Goal: Task Accomplishment & Management: Use online tool/utility

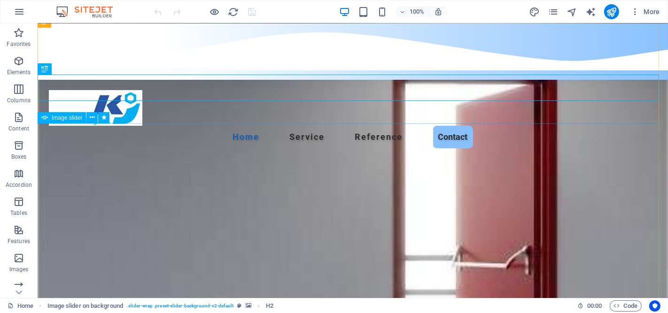
scroll to position [52, 0]
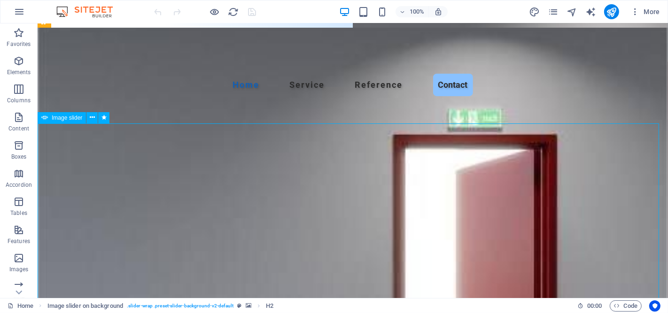
select select "px"
select select "ms"
select select "s"
select select "progressive"
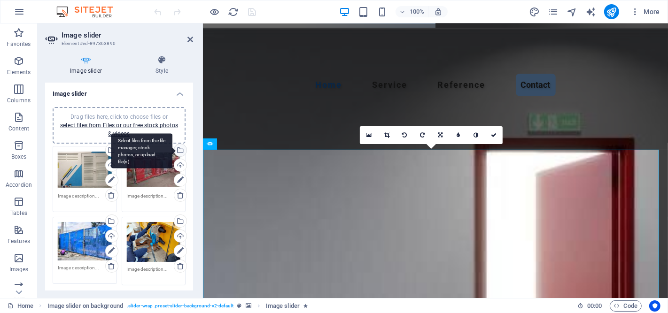
click at [172, 148] on div "Select files from the file manager, stock photos, or upload file(s)" at bounding box center [141, 150] width 61 height 35
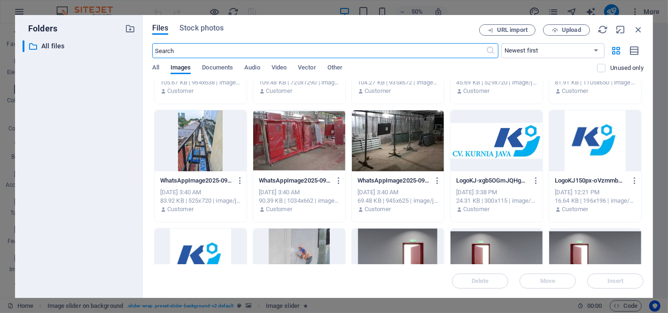
scroll to position [365, 0]
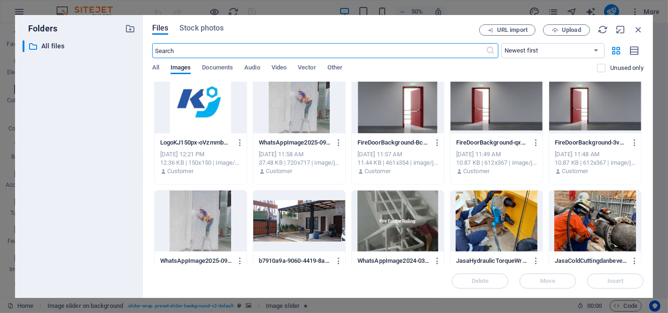
click at [304, 117] on div at bounding box center [299, 102] width 92 height 61
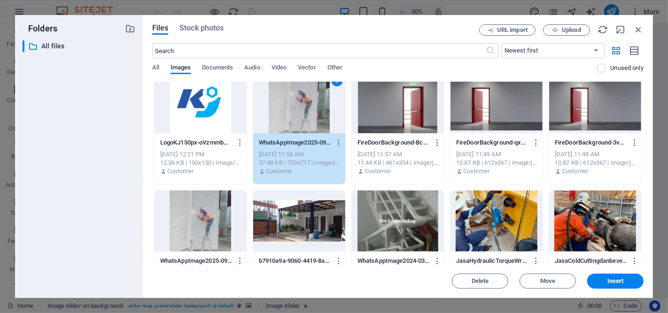
drag, startPoint x: 309, startPoint y: 120, endPoint x: 96, endPoint y: 100, distance: 213.4
click at [309, 120] on div "1" at bounding box center [299, 102] width 92 height 61
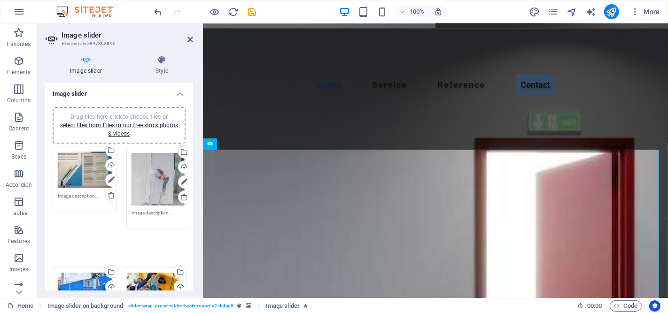
drag, startPoint x: 145, startPoint y: 177, endPoint x: 150, endPoint y: 179, distance: 5.9
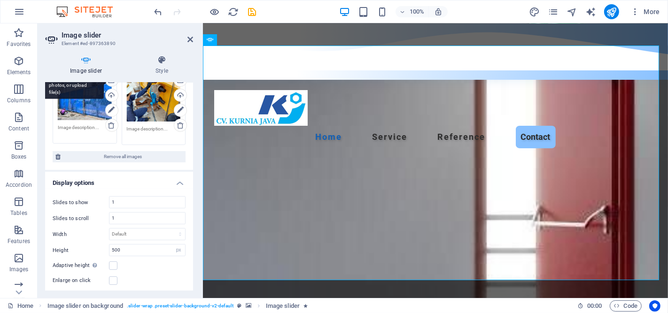
scroll to position [209, 0]
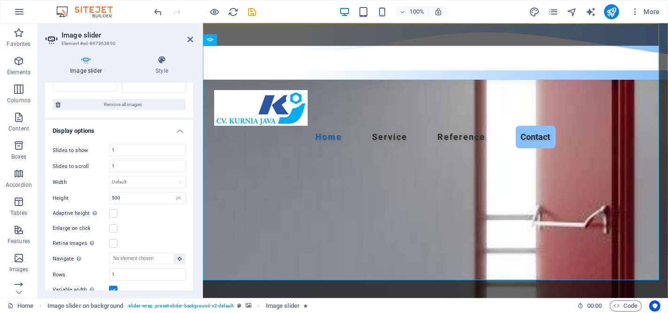
click at [269, 29] on div "Menu Home Service Reference Contact" at bounding box center [434, 51] width 465 height 56
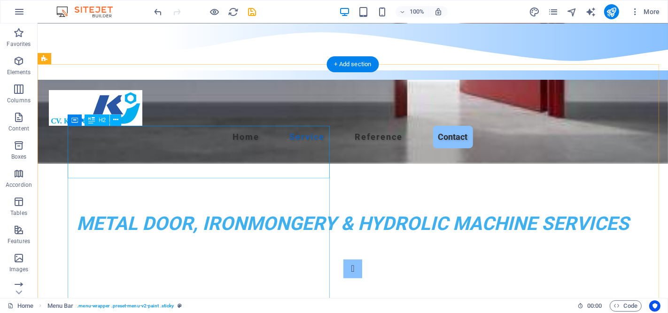
scroll to position [678, 0]
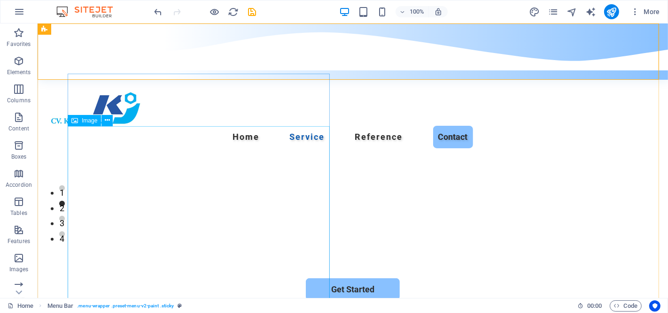
click at [86, 119] on span "Image" at bounding box center [90, 121] width 16 height 6
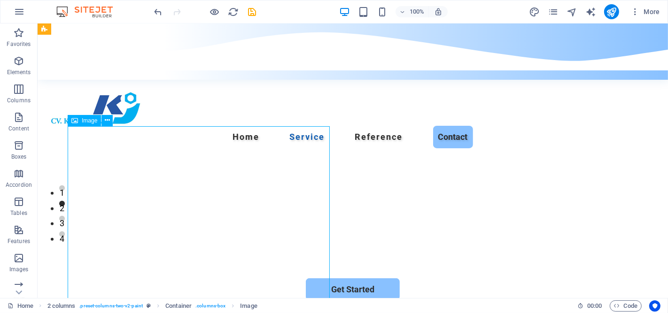
click at [86, 119] on span "Image" at bounding box center [90, 121] width 16 height 6
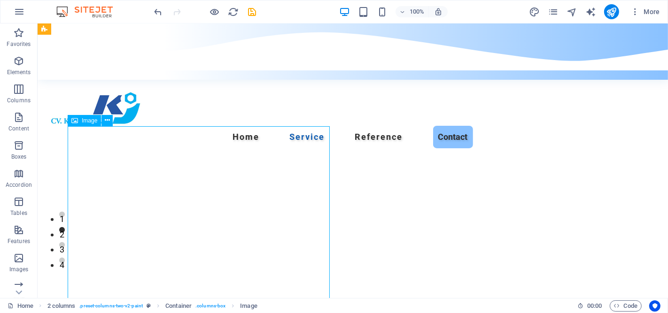
select select "%"
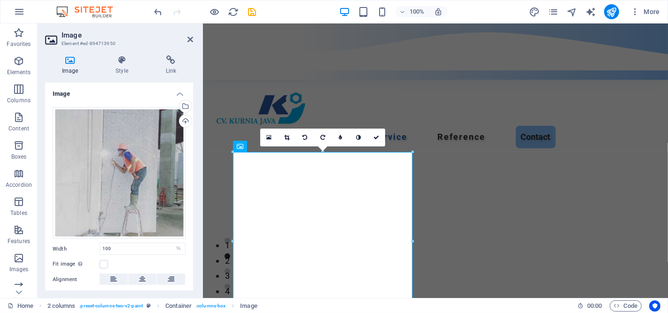
scroll to position [809, 0]
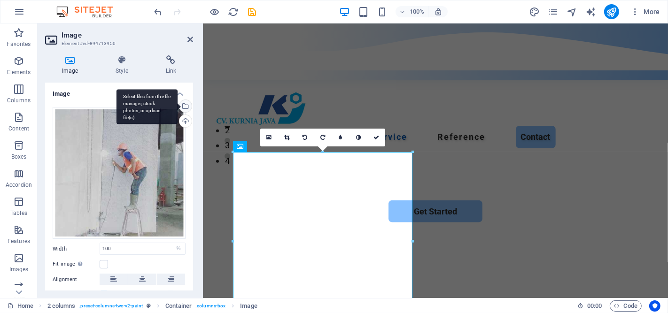
click at [178, 107] on div "Select files from the file manager, stock photos, or upload file(s)" at bounding box center [147, 106] width 61 height 35
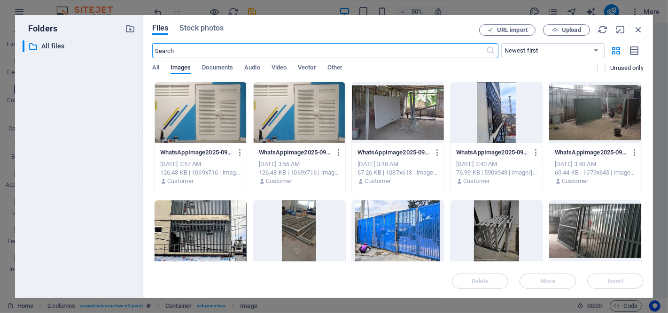
scroll to position [104, 0]
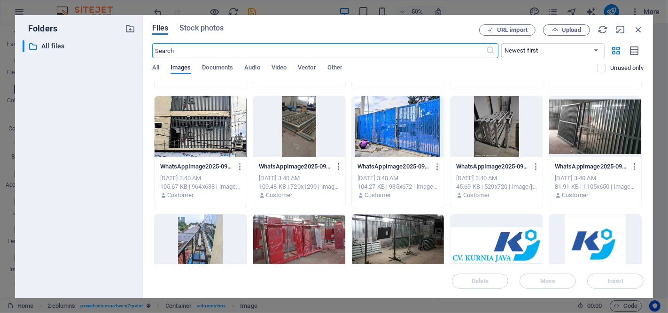
click at [315, 236] on div at bounding box center [299, 245] width 92 height 61
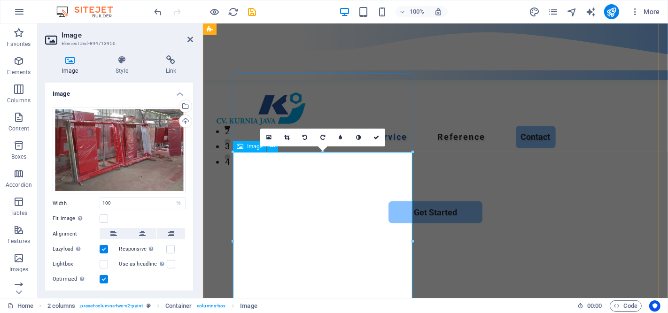
scroll to position [841, 0]
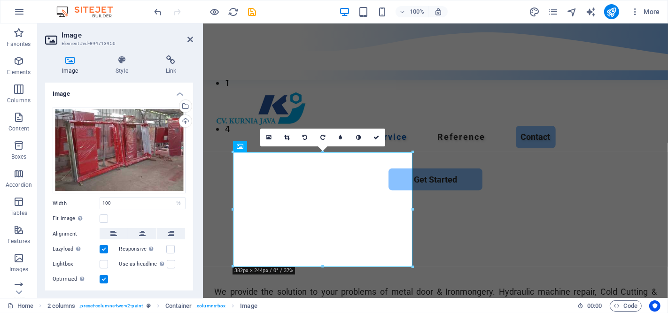
click at [102, 248] on label at bounding box center [104, 249] width 8 height 8
click at [0, 0] on input "Lazyload Loading images after the page loads improves page speed." at bounding box center [0, 0] width 0 height 0
click at [105, 247] on label at bounding box center [104, 249] width 8 height 8
click at [0, 0] on input "Lazyload Loading images after the page loads improves page speed." at bounding box center [0, 0] width 0 height 0
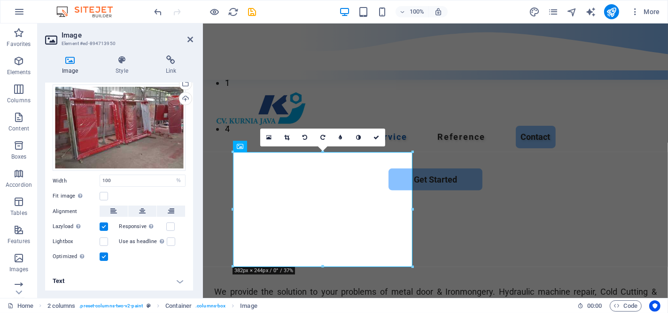
scroll to position [0, 0]
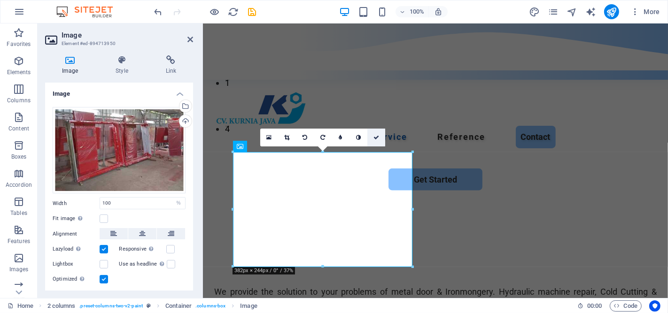
drag, startPoint x: 376, startPoint y: 138, endPoint x: 269, endPoint y: 148, distance: 107.7
click at [376, 138] on icon at bounding box center [377, 138] width 6 height 6
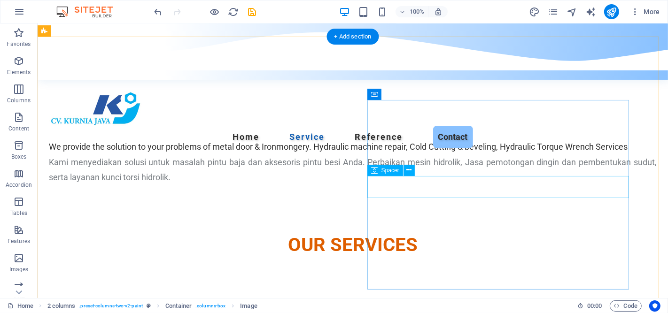
scroll to position [1090, 0]
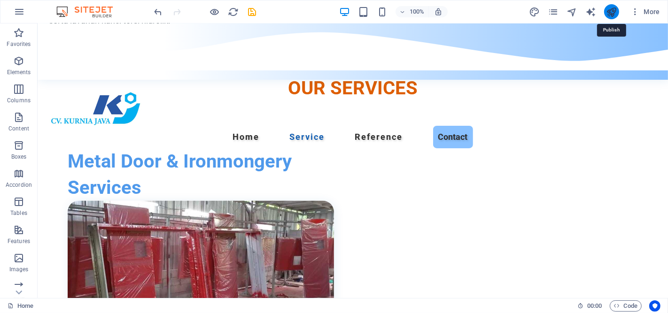
click at [607, 15] on icon "publish" at bounding box center [611, 12] width 11 height 11
